Goal: Task Accomplishment & Management: Use online tool/utility

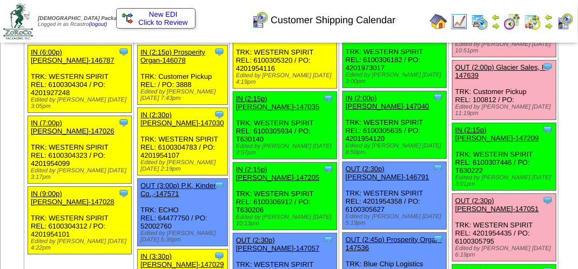
scroll to position [1296, 0]
click at [457, 21] on img at bounding box center [458, 21] width 17 height 17
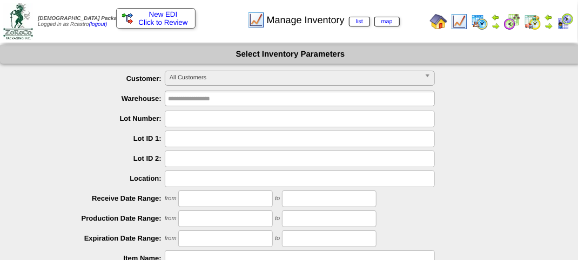
click at [197, 122] on input "text" at bounding box center [300, 119] width 270 height 17
type input "*******"
click at [490, 208] on ul "**********" at bounding box center [290, 241] width 581 height 341
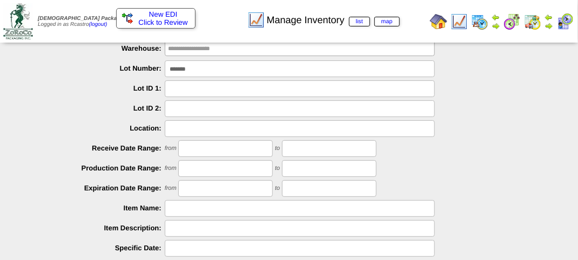
scroll to position [162, 0]
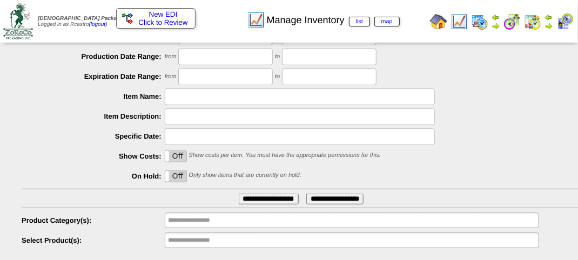
click at [266, 203] on input "**********" at bounding box center [269, 199] width 60 height 11
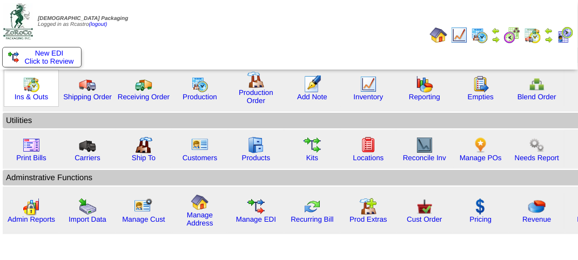
click at [33, 86] on img at bounding box center [31, 84] width 17 height 17
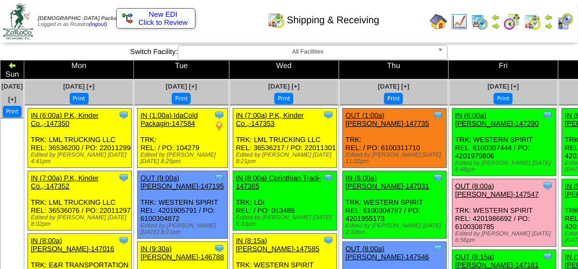
scroll to position [2746, 0]
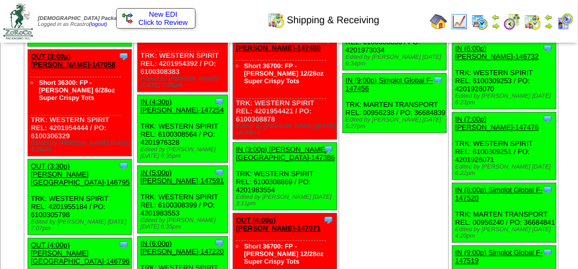
scroll to position [3825, 0]
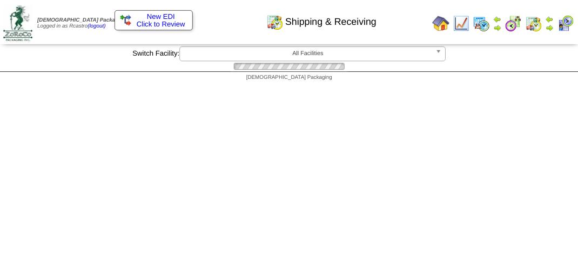
scroll to position [3825, 0]
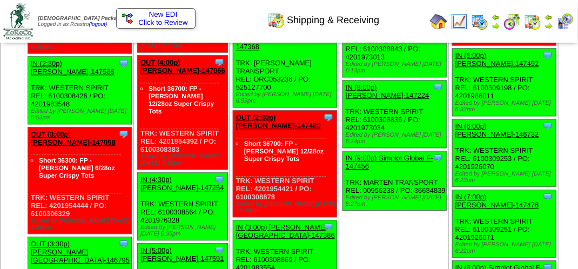
click at [551, 19] on img at bounding box center [548, 17] width 9 height 9
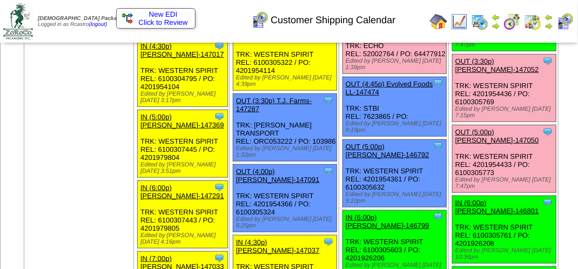
scroll to position [1720, 0]
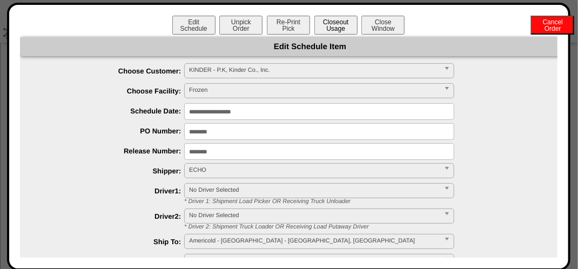
click at [335, 27] on button "Closeout Usage" at bounding box center [335, 25] width 43 height 19
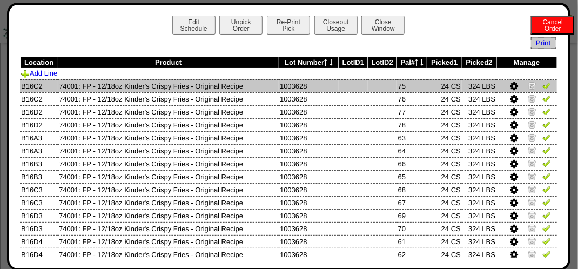
click at [542, 85] on img at bounding box center [546, 85] width 9 height 9
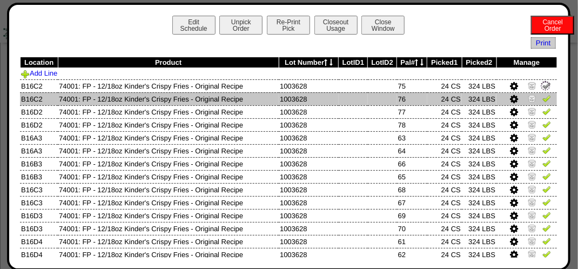
click at [542, 99] on img at bounding box center [546, 98] width 9 height 9
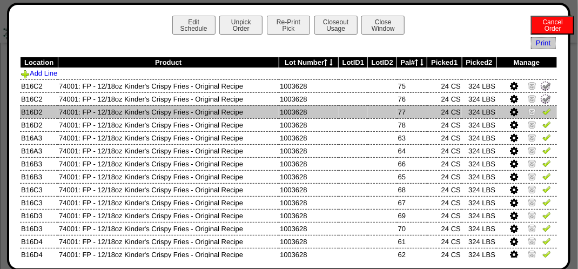
click at [542, 116] on img at bounding box center [546, 111] width 9 height 9
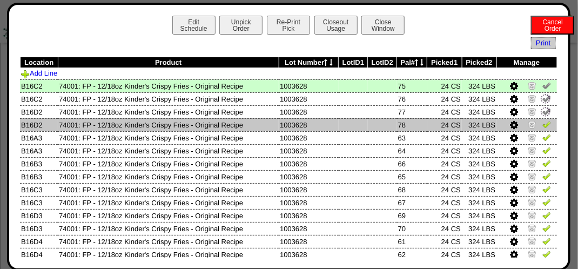
click at [542, 126] on img at bounding box center [546, 124] width 9 height 9
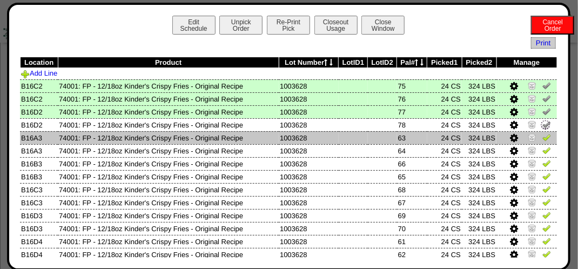
click at [542, 135] on img at bounding box center [546, 137] width 9 height 9
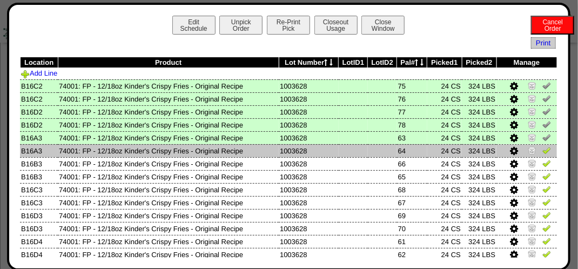
click at [542, 151] on img at bounding box center [546, 150] width 9 height 9
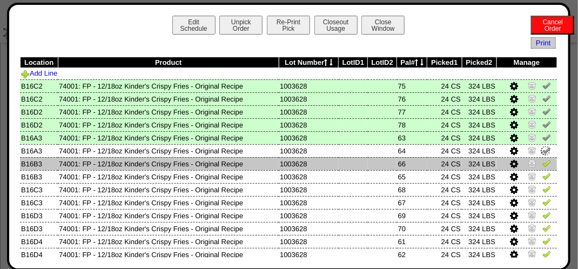
click at [542, 160] on img at bounding box center [546, 163] width 9 height 9
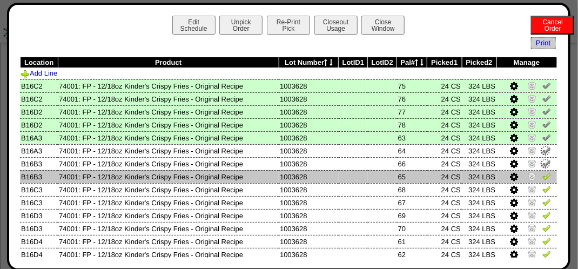
click at [542, 173] on img at bounding box center [546, 176] width 9 height 9
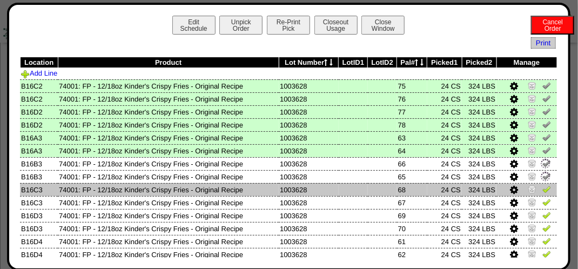
click at [542, 190] on img at bounding box center [546, 189] width 9 height 9
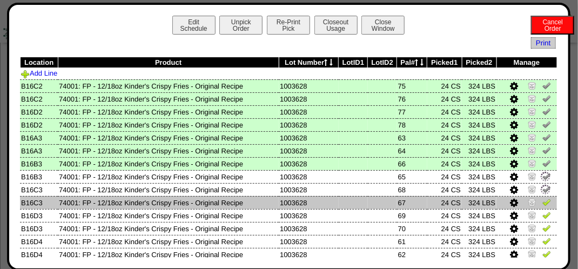
click at [542, 203] on img at bounding box center [546, 202] width 9 height 9
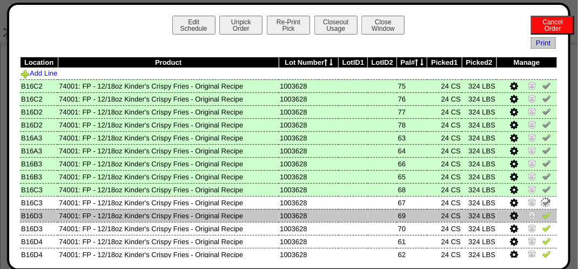
click at [542, 215] on img at bounding box center [546, 215] width 9 height 9
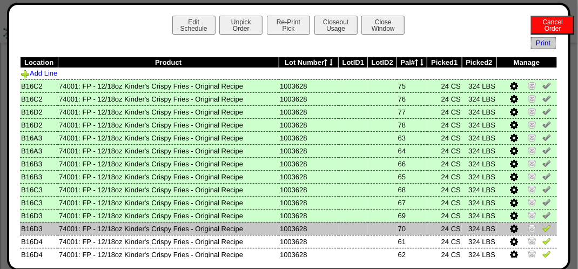
click at [542, 232] on img at bounding box center [546, 228] width 9 height 9
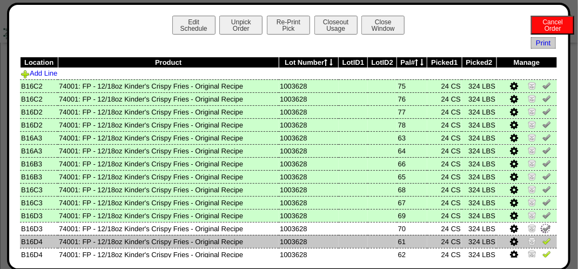
click at [542, 241] on img at bounding box center [546, 241] width 9 height 9
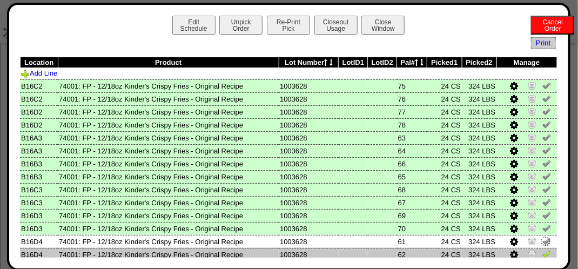
click at [542, 254] on img at bounding box center [546, 254] width 9 height 9
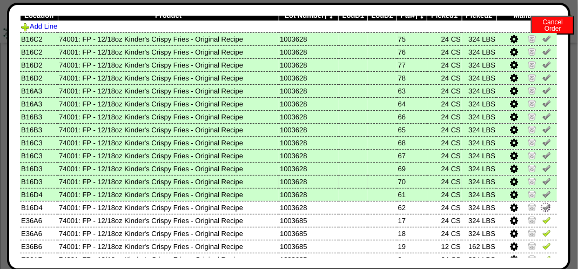
scroll to position [108, 0]
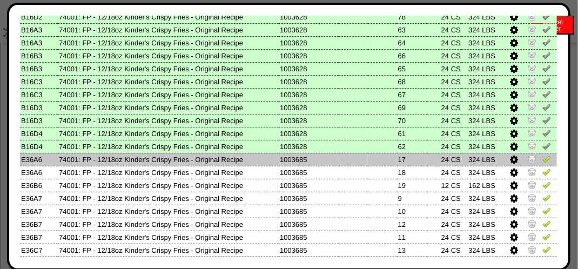
click at [542, 164] on link at bounding box center [546, 161] width 9 height 8
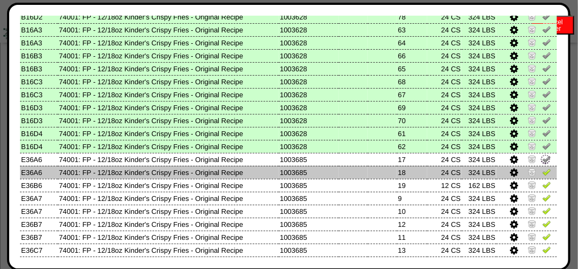
click at [542, 173] on img at bounding box center [546, 171] width 9 height 9
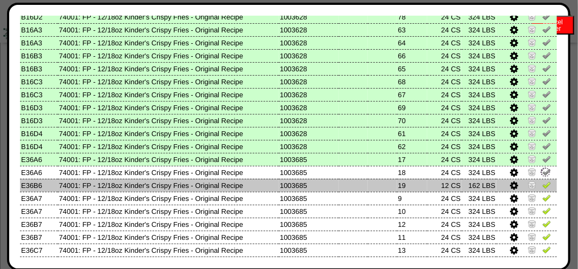
click at [542, 185] on img at bounding box center [546, 184] width 9 height 9
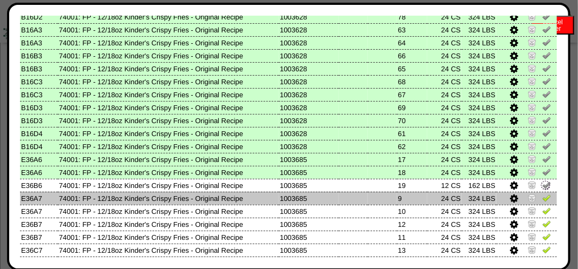
click at [542, 203] on link at bounding box center [546, 200] width 9 height 8
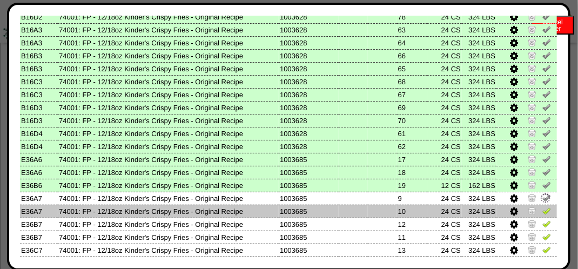
click at [542, 209] on img at bounding box center [546, 210] width 9 height 9
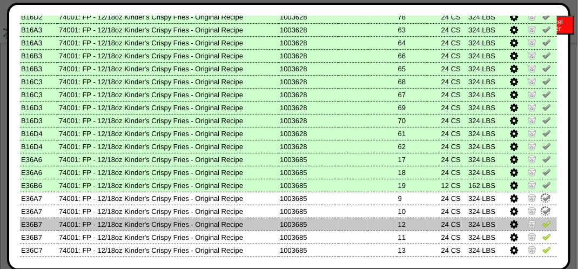
click at [542, 228] on link at bounding box center [546, 225] width 9 height 8
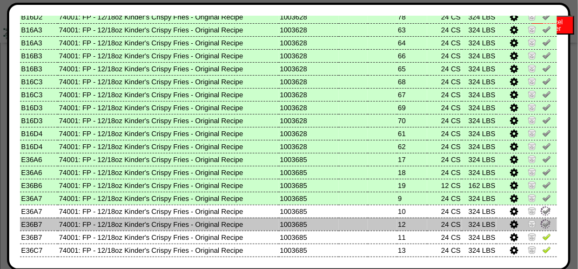
scroll to position [162, 0]
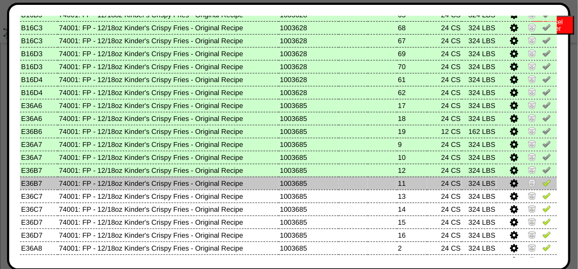
click at [542, 186] on img at bounding box center [546, 182] width 9 height 9
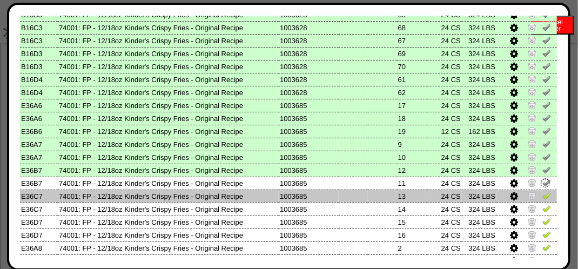
click at [542, 194] on img at bounding box center [546, 195] width 9 height 9
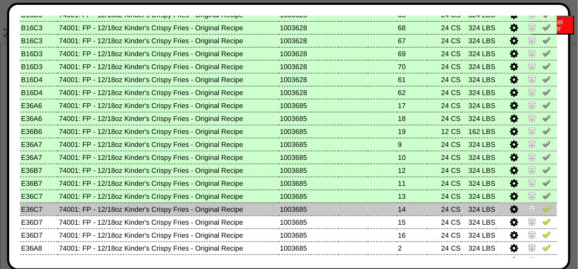
click at [542, 206] on img at bounding box center [546, 208] width 9 height 9
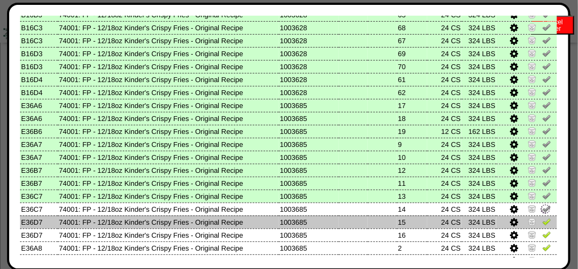
click at [542, 219] on img at bounding box center [546, 221] width 9 height 9
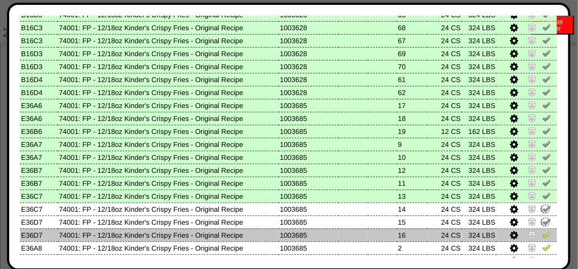
click at [542, 234] on img at bounding box center [546, 234] width 9 height 9
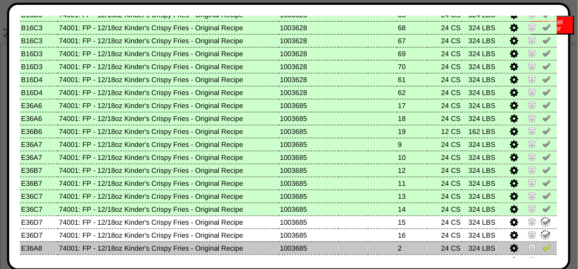
click at [542, 246] on img at bounding box center [546, 247] width 9 height 9
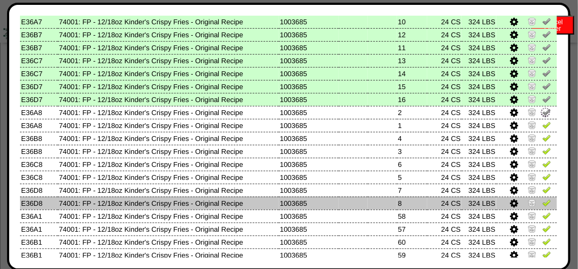
scroll to position [324, 0]
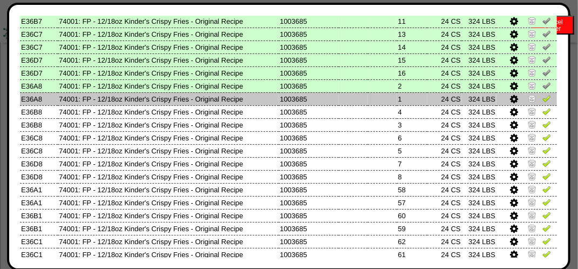
click at [542, 99] on img at bounding box center [546, 98] width 9 height 9
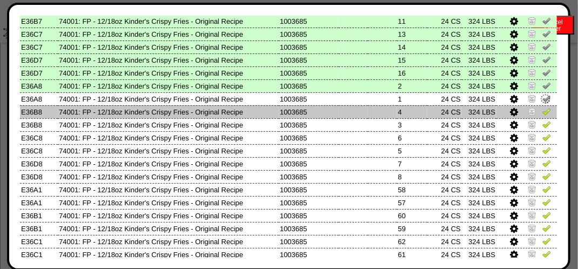
click at [542, 113] on img at bounding box center [546, 111] width 9 height 9
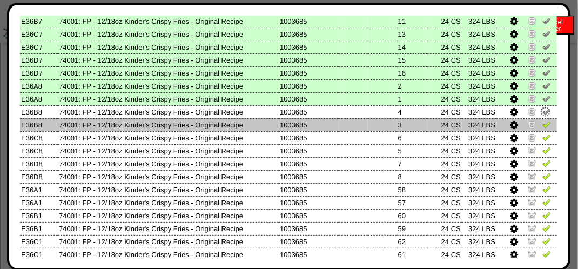
click at [542, 123] on img at bounding box center [546, 124] width 9 height 9
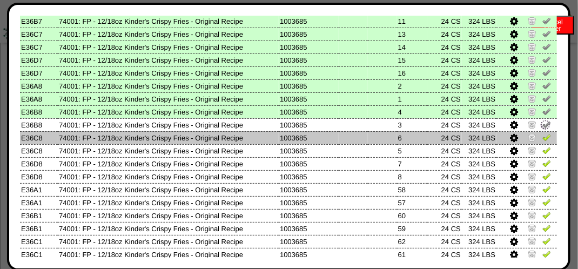
click at [542, 142] on link at bounding box center [546, 139] width 9 height 8
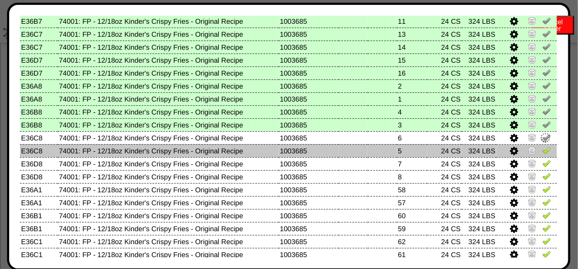
click at [542, 149] on img at bounding box center [546, 150] width 9 height 9
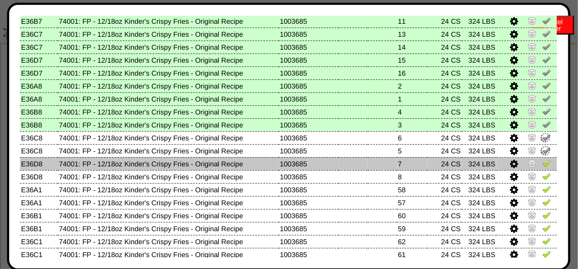
click at [542, 166] on img at bounding box center [546, 163] width 9 height 9
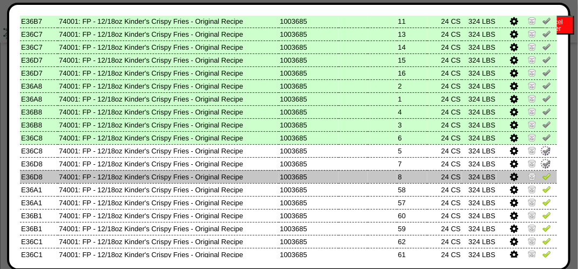
click at [542, 172] on img at bounding box center [546, 176] width 9 height 9
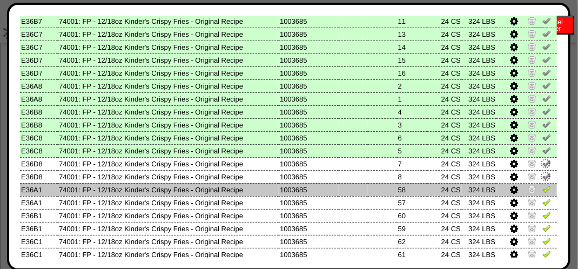
click at [542, 189] on img at bounding box center [546, 189] width 9 height 9
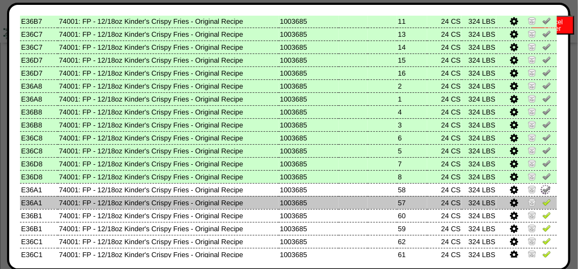
click at [542, 204] on img at bounding box center [546, 202] width 9 height 9
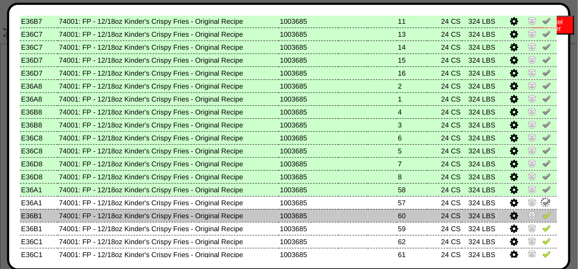
click at [542, 218] on img at bounding box center [546, 215] width 9 height 9
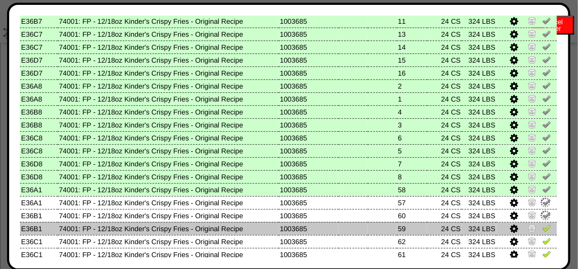
click at [542, 230] on img at bounding box center [546, 228] width 9 height 9
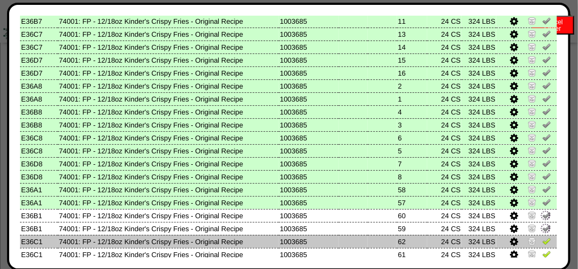
click at [542, 243] on img at bounding box center [546, 241] width 9 height 9
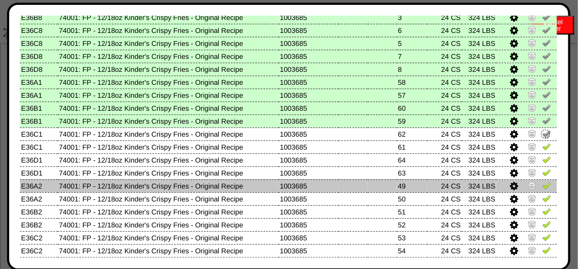
scroll to position [432, 0]
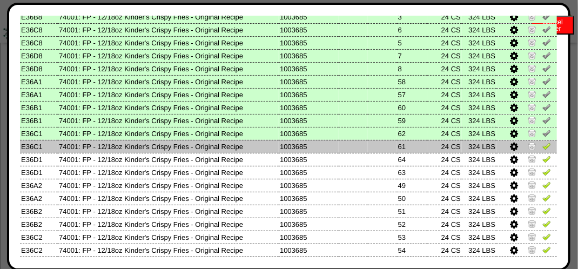
click at [542, 151] on link at bounding box center [546, 148] width 9 height 8
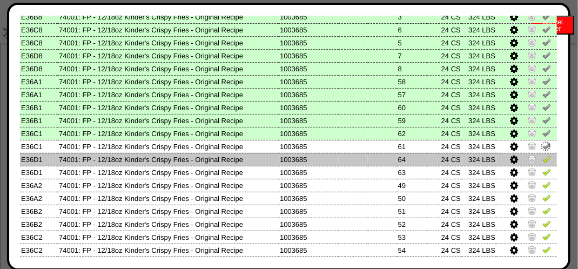
click at [543, 160] on img at bounding box center [546, 158] width 9 height 9
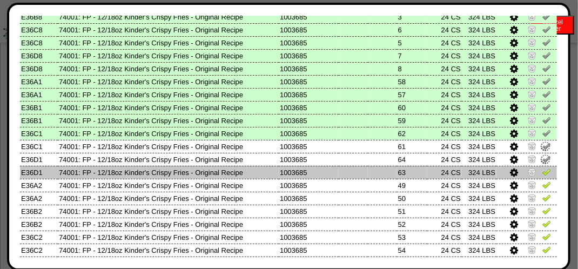
drag, startPoint x: 540, startPoint y: 170, endPoint x: 536, endPoint y: 175, distance: 6.3
click at [542, 170] on img at bounding box center [546, 171] width 9 height 9
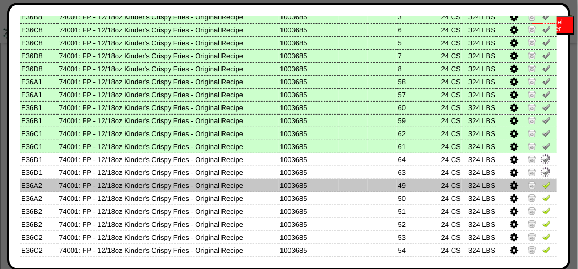
click at [542, 183] on img at bounding box center [546, 184] width 9 height 9
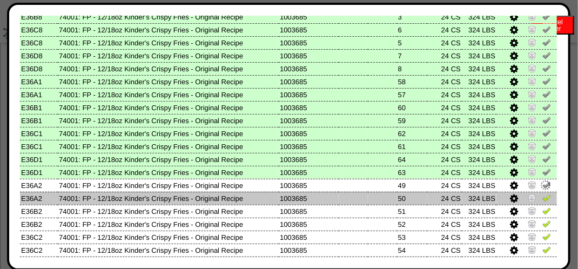
click at [542, 202] on img at bounding box center [546, 197] width 9 height 9
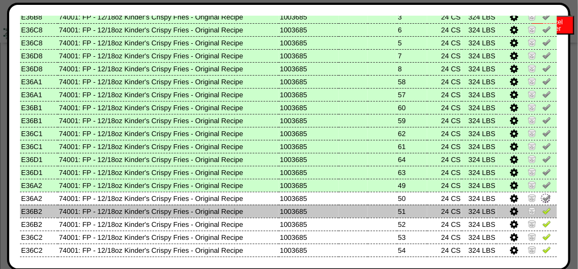
click at [542, 208] on img at bounding box center [546, 210] width 9 height 9
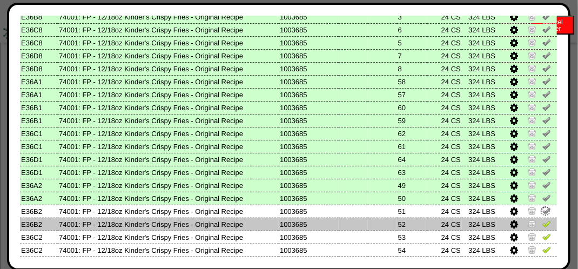
click at [542, 220] on img at bounding box center [546, 223] width 9 height 9
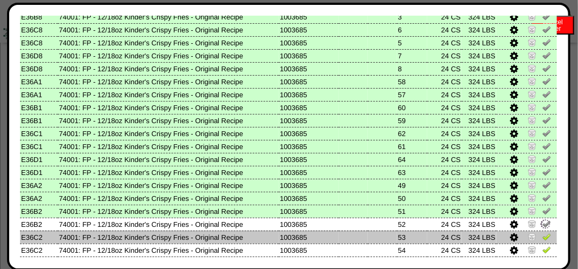
click at [542, 233] on img at bounding box center [546, 236] width 9 height 9
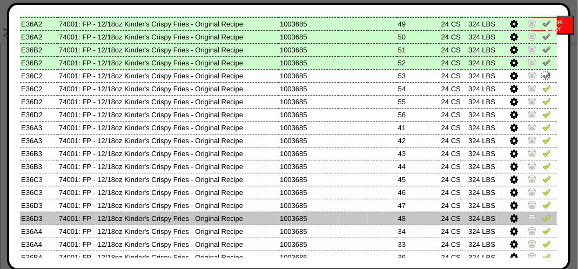
scroll to position [594, 0]
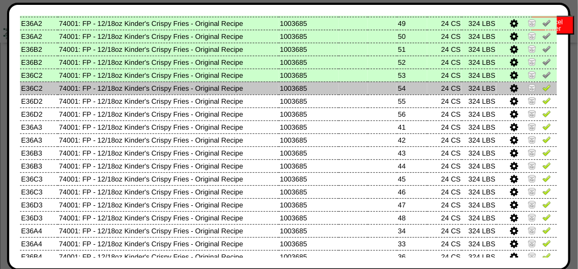
click at [542, 88] on img at bounding box center [546, 87] width 9 height 9
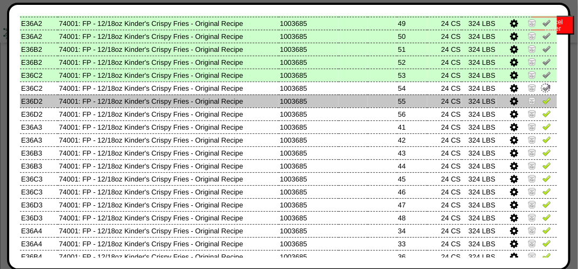
click at [542, 104] on img at bounding box center [546, 100] width 9 height 9
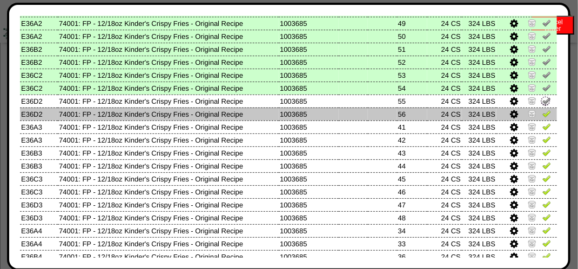
click at [542, 109] on img at bounding box center [546, 113] width 9 height 9
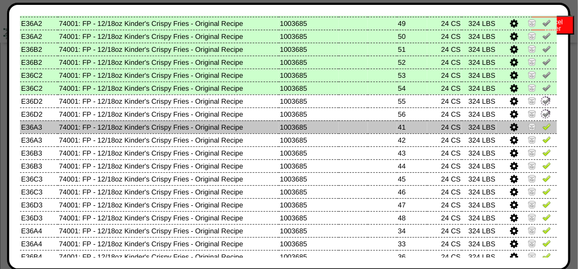
click at [542, 124] on img at bounding box center [546, 126] width 9 height 9
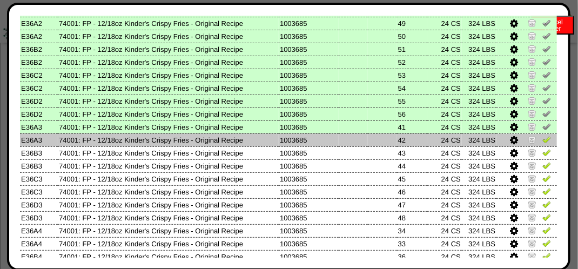
click at [542, 138] on img at bounding box center [546, 139] width 9 height 9
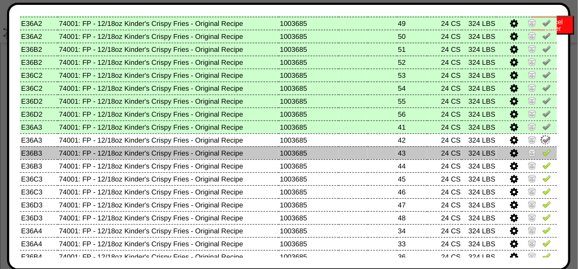
click at [542, 152] on img at bounding box center [546, 152] width 9 height 9
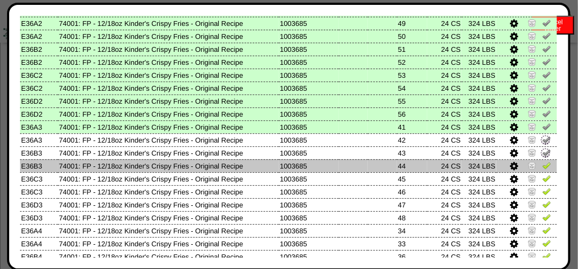
click at [542, 164] on img at bounding box center [546, 165] width 9 height 9
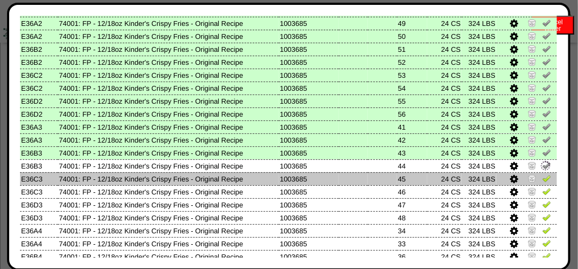
click at [542, 178] on img at bounding box center [546, 178] width 9 height 9
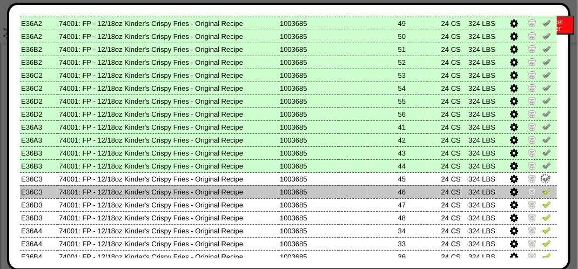
click at [542, 191] on img at bounding box center [546, 191] width 9 height 9
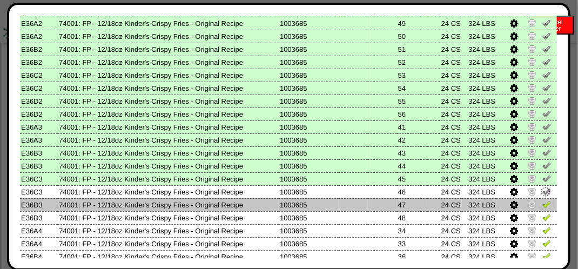
click at [542, 203] on img at bounding box center [546, 204] width 9 height 9
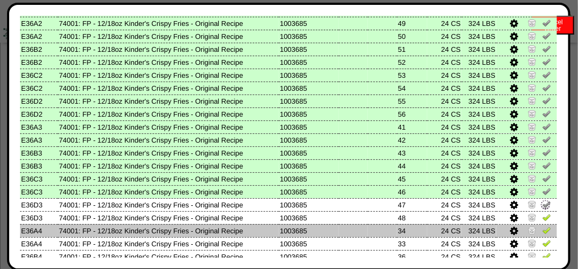
scroll to position [642, 0]
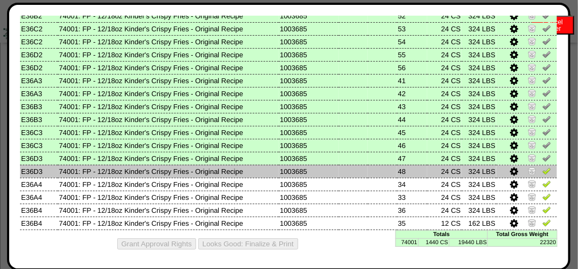
click at [542, 168] on img at bounding box center [546, 170] width 9 height 9
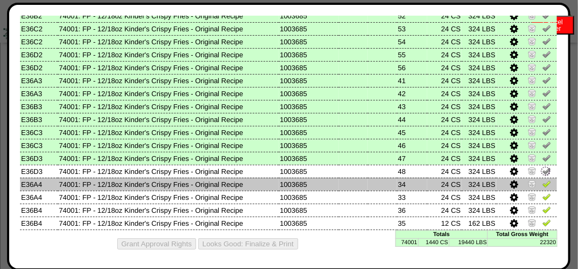
click at [542, 187] on link at bounding box center [546, 185] width 9 height 8
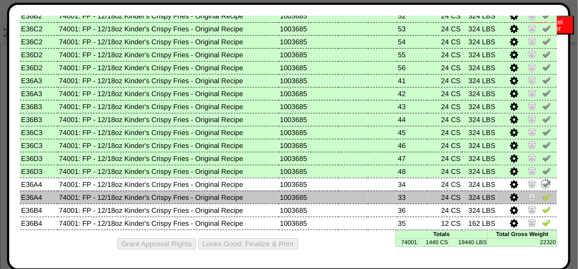
click at [542, 193] on img at bounding box center [546, 196] width 9 height 9
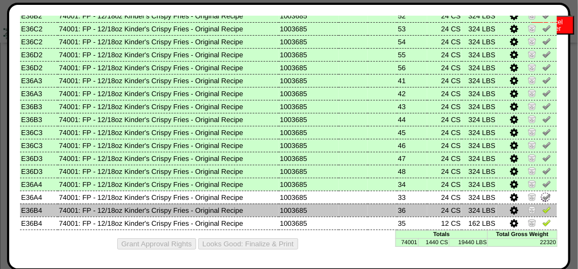
click at [542, 205] on img at bounding box center [546, 209] width 9 height 9
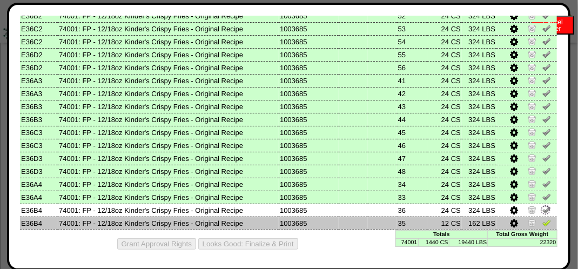
click at [542, 220] on img at bounding box center [546, 222] width 9 height 9
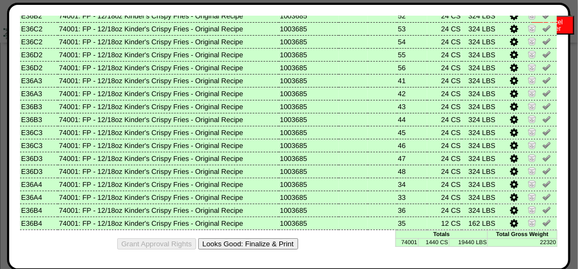
click at [281, 239] on button "Looks Good: Finalize & Print" at bounding box center [248, 243] width 100 height 11
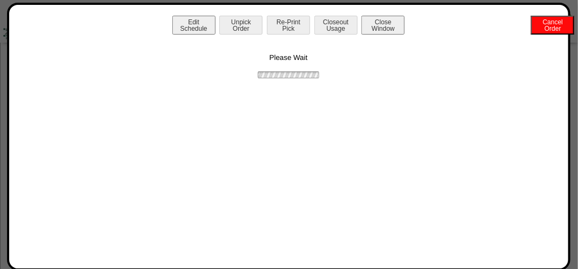
scroll to position [0, 0]
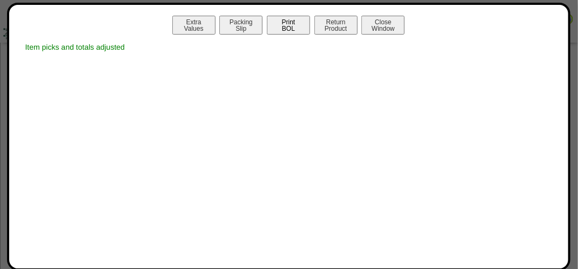
click at [296, 29] on button "Print BOL" at bounding box center [288, 25] width 43 height 19
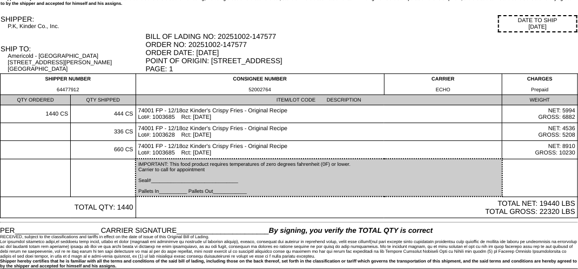
scroll to position [63, 0]
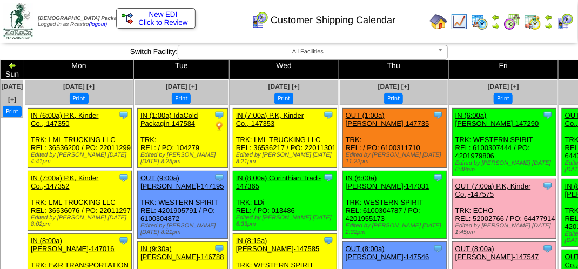
click at [494, 93] on button "Print" at bounding box center [503, 98] width 19 height 11
